Goal: Navigation & Orientation: Find specific page/section

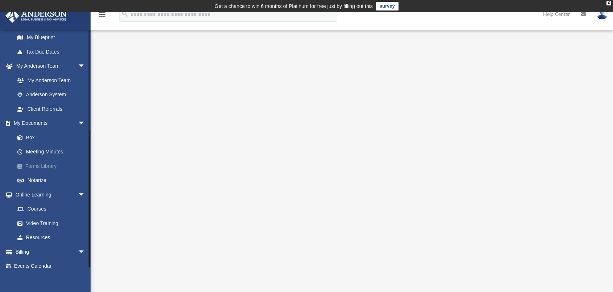
scroll to position [166, 0]
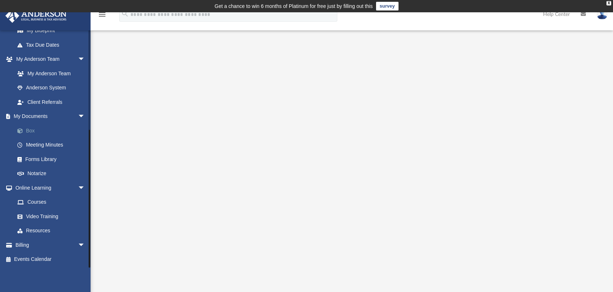
click at [38, 132] on link "Box" at bounding box center [53, 130] width 86 height 14
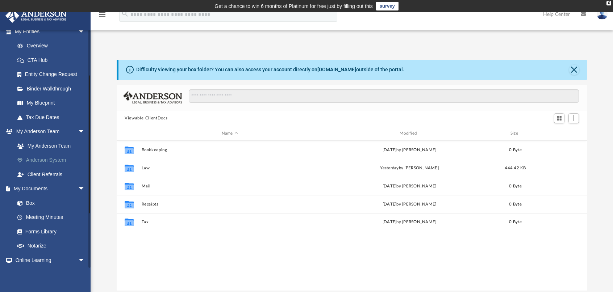
scroll to position [58, 0]
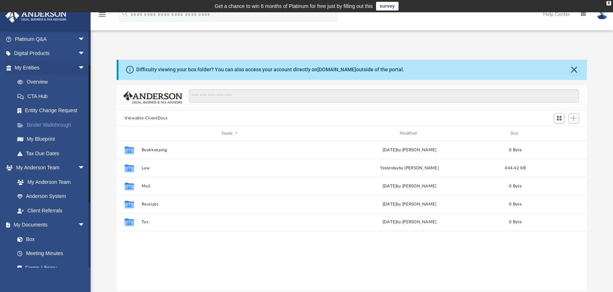
click at [48, 125] on link "Binder Walkthrough" at bounding box center [53, 125] width 86 height 14
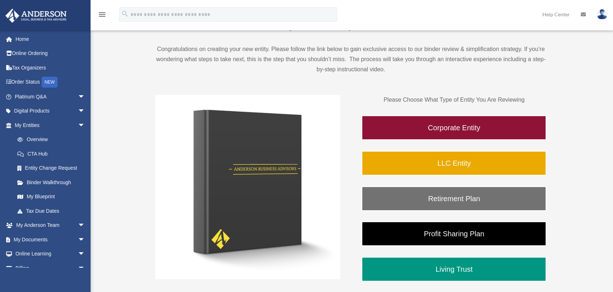
scroll to position [109, 0]
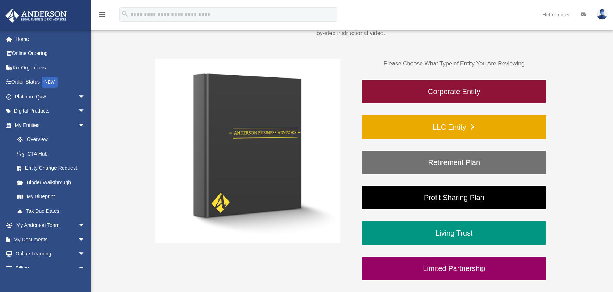
click at [433, 128] on link "LLC Entity" at bounding box center [453, 127] width 185 height 25
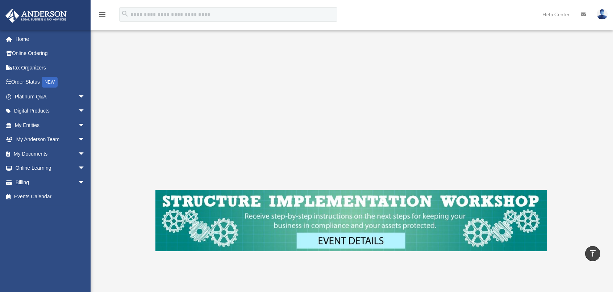
scroll to position [145, 0]
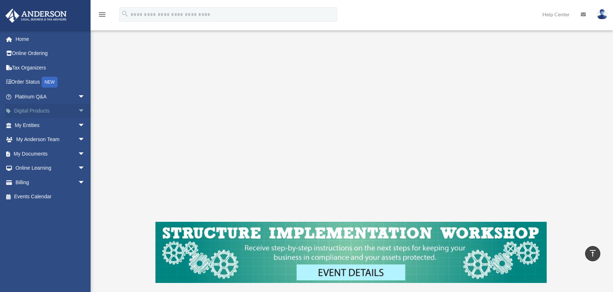
click at [37, 111] on link "Digital Products arrow_drop_down" at bounding box center [50, 111] width 91 height 14
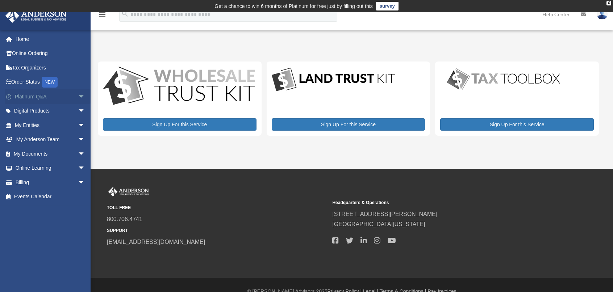
click at [26, 96] on link "Platinum Q&A arrow_drop_down" at bounding box center [50, 96] width 91 height 14
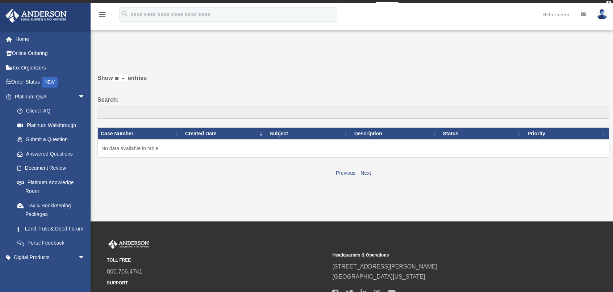
click at [28, 81] on link "Order Status NEW" at bounding box center [50, 82] width 91 height 15
